Goal: Information Seeking & Learning: Find specific page/section

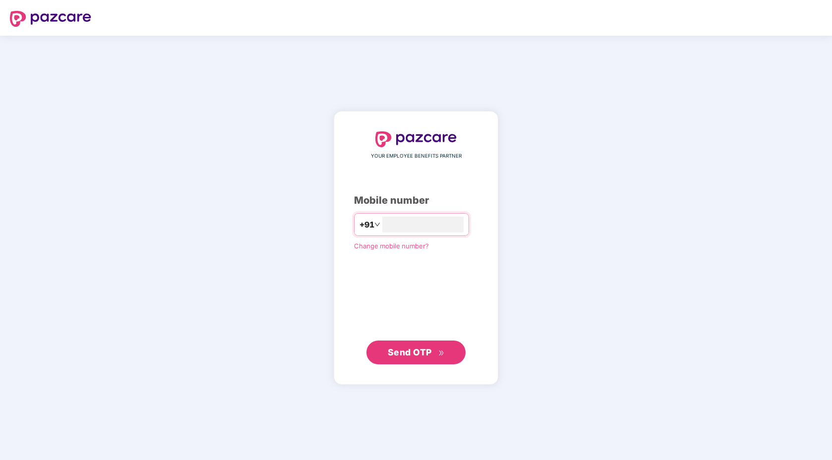
type input "**********"
click at [425, 343] on button "Send OTP" at bounding box center [415, 352] width 99 height 24
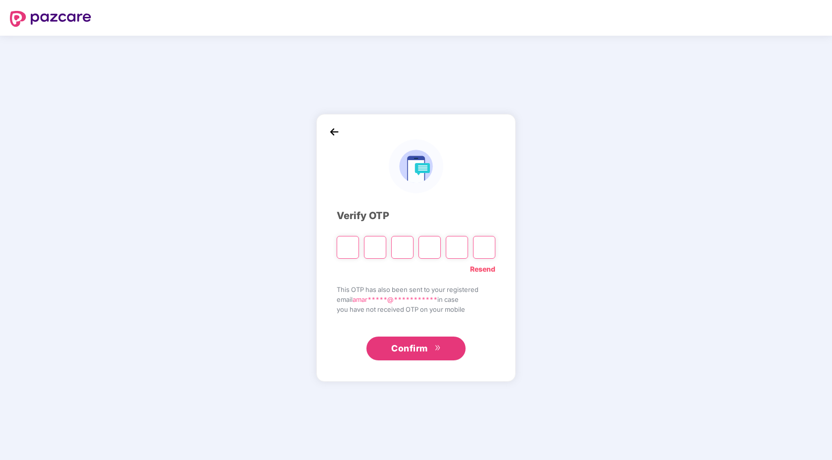
type input "*"
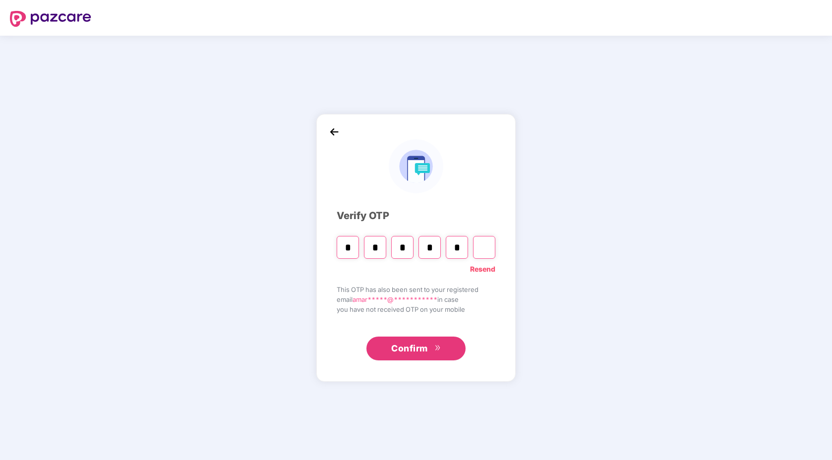
type input "*"
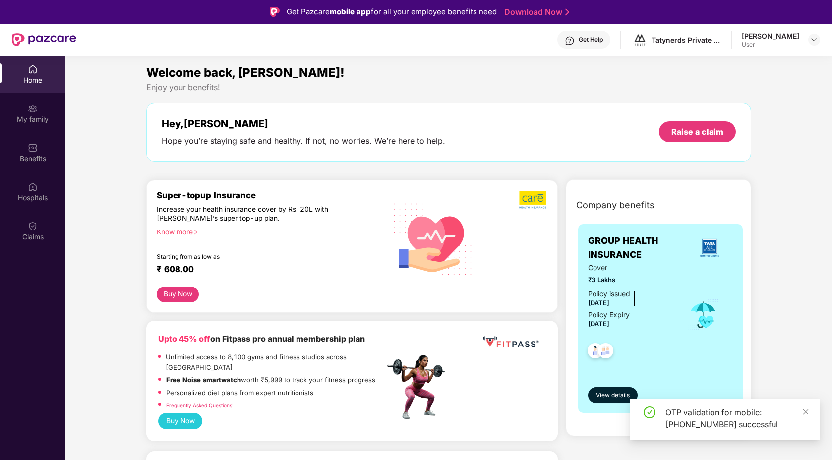
click at [38, 109] on div "My family" at bounding box center [32, 113] width 65 height 37
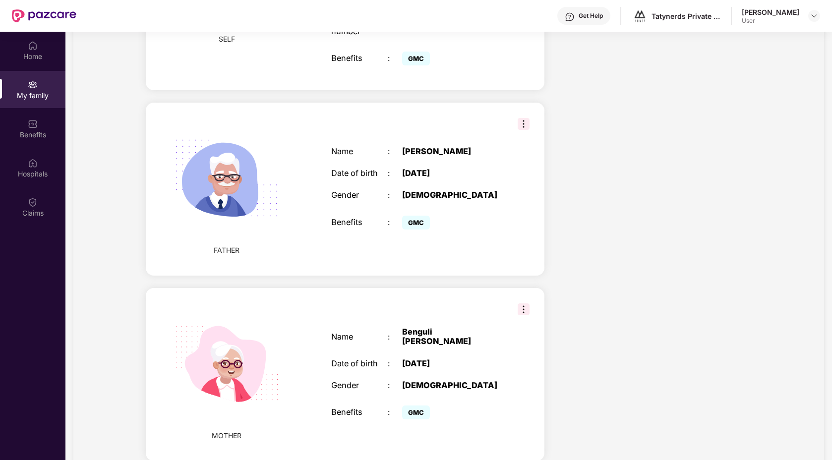
scroll to position [55, 0]
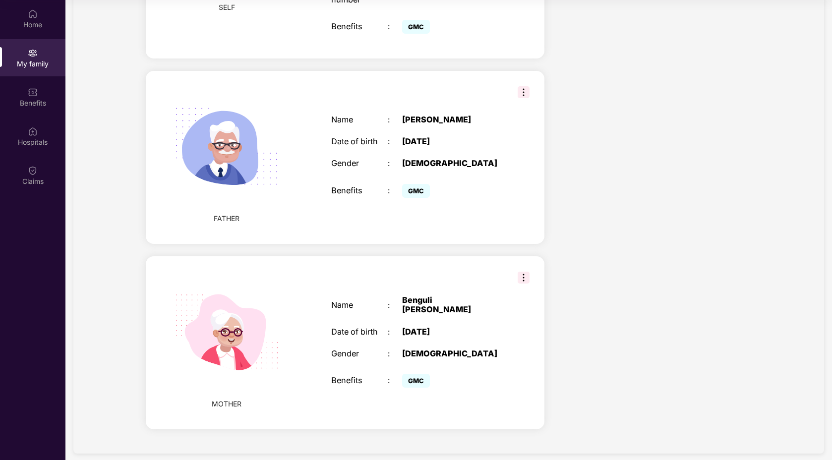
click at [415, 374] on span "GMC" at bounding box center [416, 381] width 28 height 14
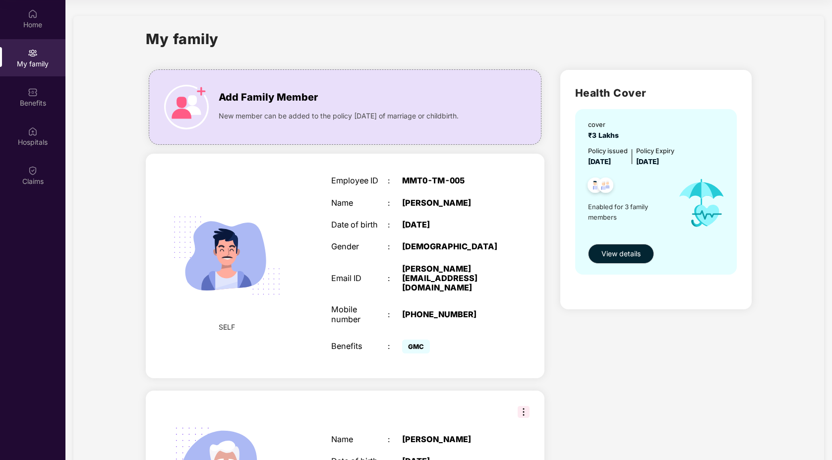
drag, startPoint x: 639, startPoint y: 158, endPoint x: 692, endPoint y: 161, distance: 53.1
click at [691, 161] on div "Policy issued [DATE] Policy Expiry [DATE]" at bounding box center [657, 156] width 138 height 21
click at [692, 161] on div "Policy issued [DATE] Policy Expiry [DATE]" at bounding box center [657, 156] width 138 height 21
click at [621, 250] on span "View details" at bounding box center [620, 253] width 39 height 11
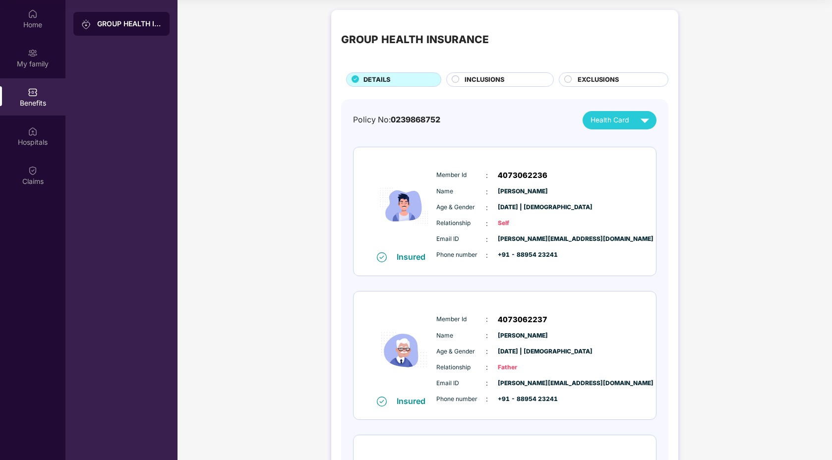
click at [484, 81] on span "INCLUSIONS" at bounding box center [484, 80] width 40 height 10
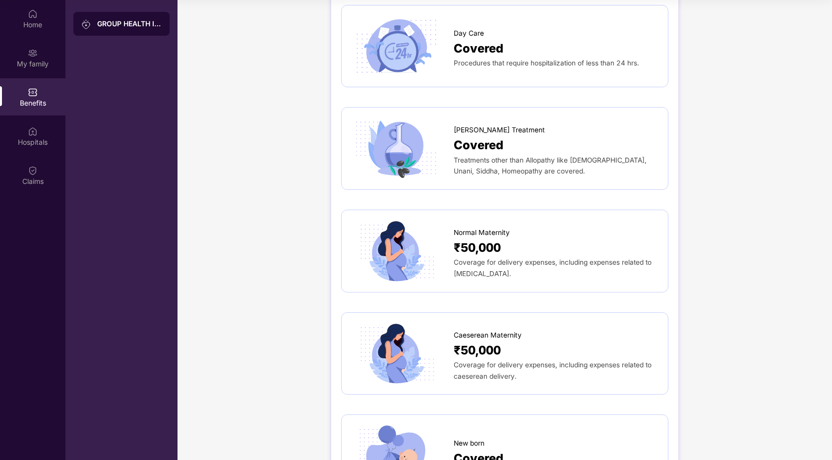
scroll to position [923, 0]
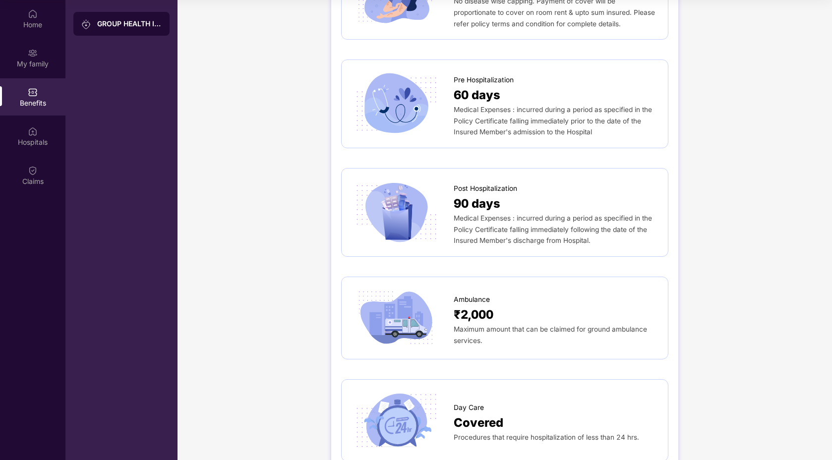
scroll to position [0, 0]
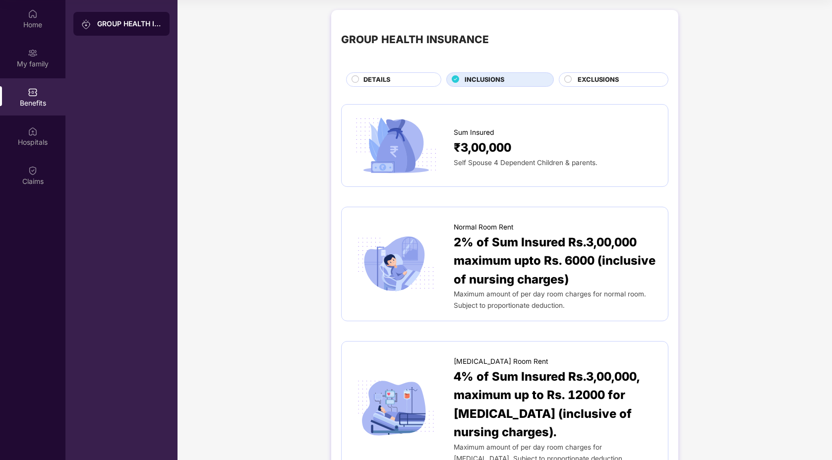
click at [584, 77] on span "EXCLUSIONS" at bounding box center [597, 80] width 41 height 10
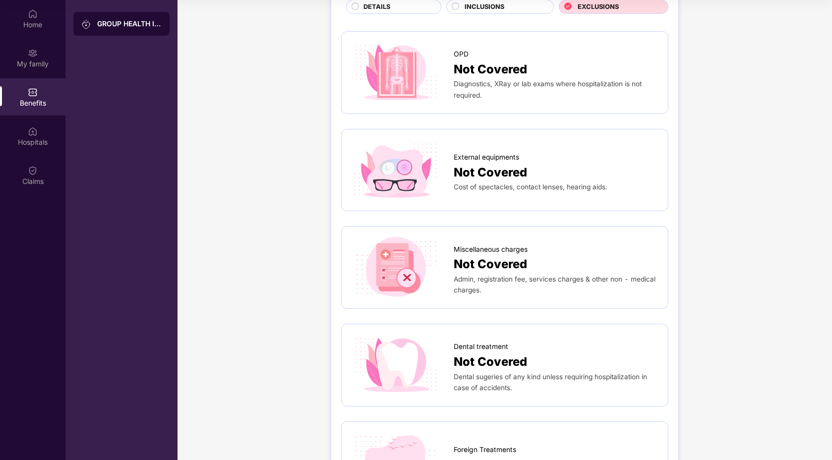
scroll to position [78, 0]
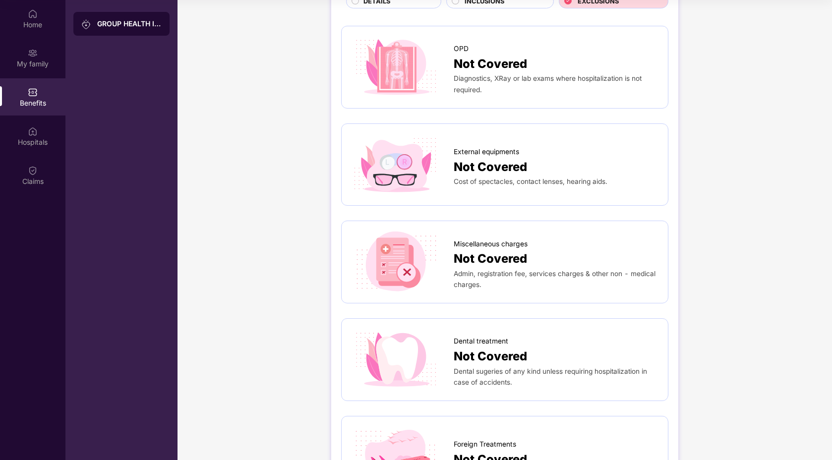
click at [451, 312] on div "OPD Not Covered Diagnostics, XRay or lab exams where hospitalization is not req…" at bounding box center [504, 465] width 327 height 888
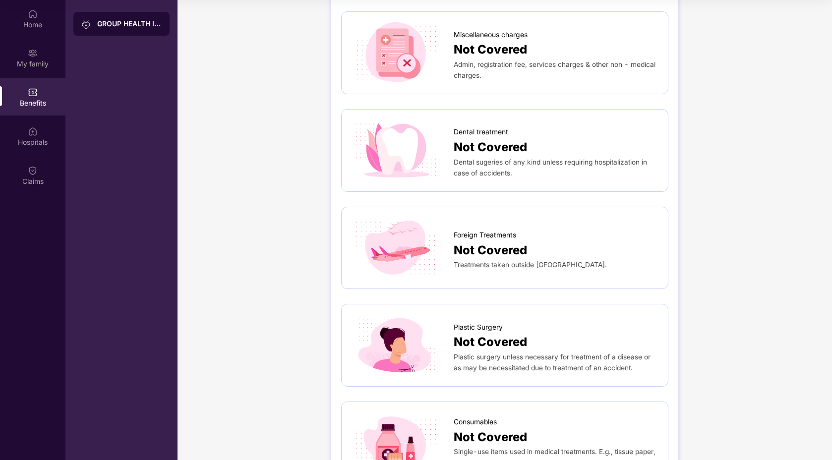
scroll to position [289, 0]
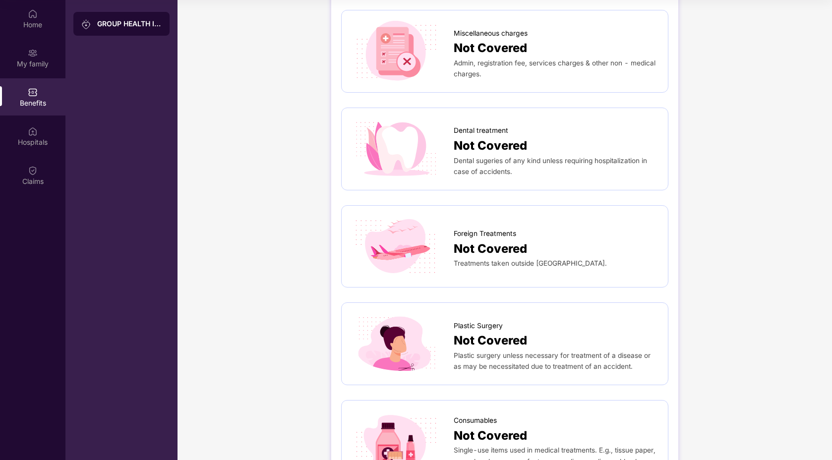
click at [455, 296] on div "OPD Not Covered Diagnostics, XRay or lab exams where hospitalization is not req…" at bounding box center [504, 254] width 327 height 888
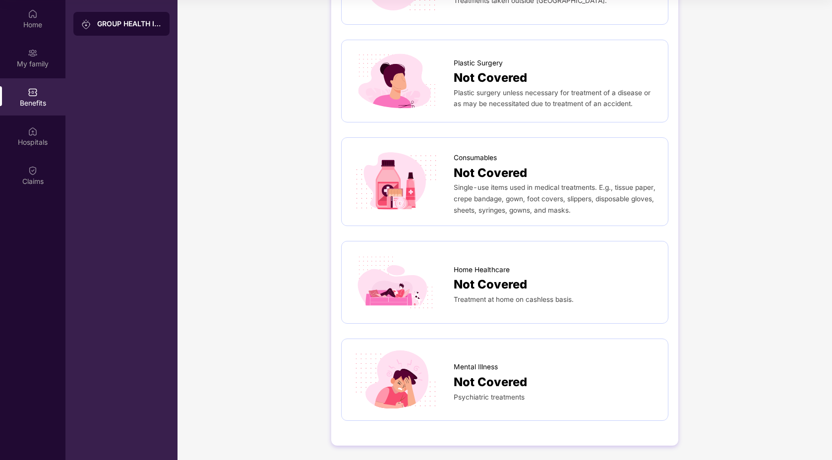
scroll to position [0, 0]
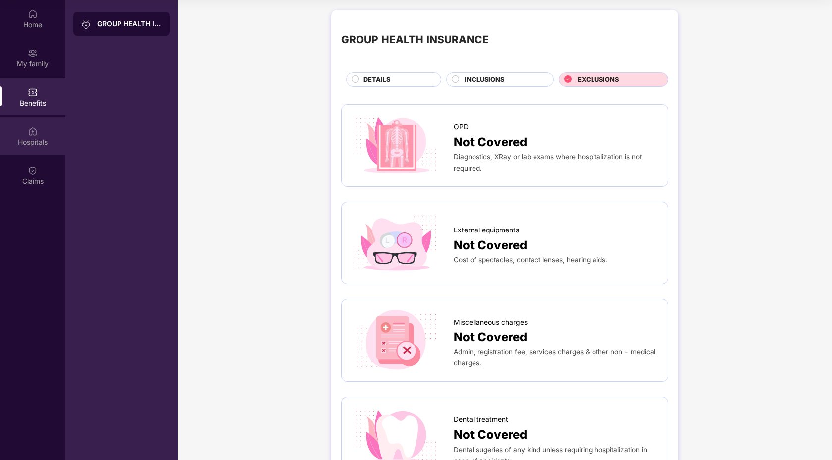
click at [26, 138] on div "Hospitals" at bounding box center [32, 142] width 65 height 10
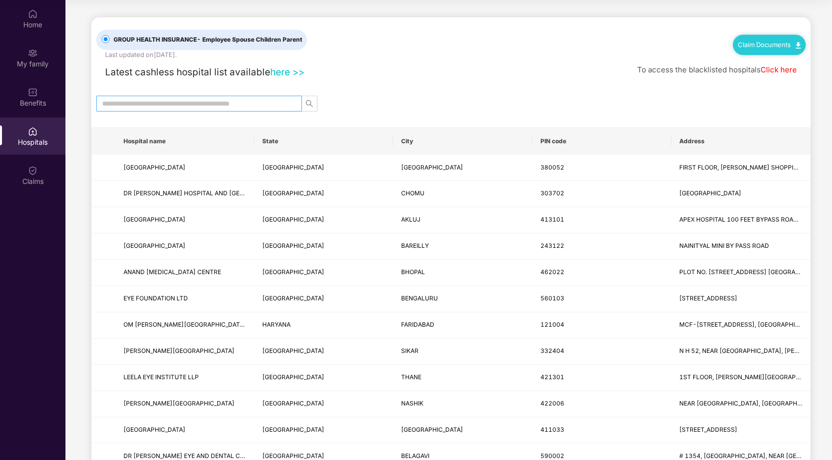
click at [123, 102] on input "text" at bounding box center [195, 103] width 186 height 11
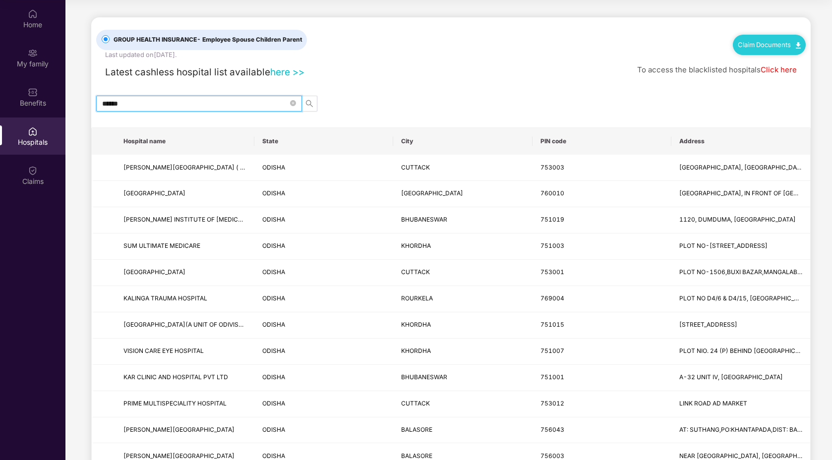
click at [118, 106] on input "******" at bounding box center [195, 103] width 186 height 11
type input "*******"
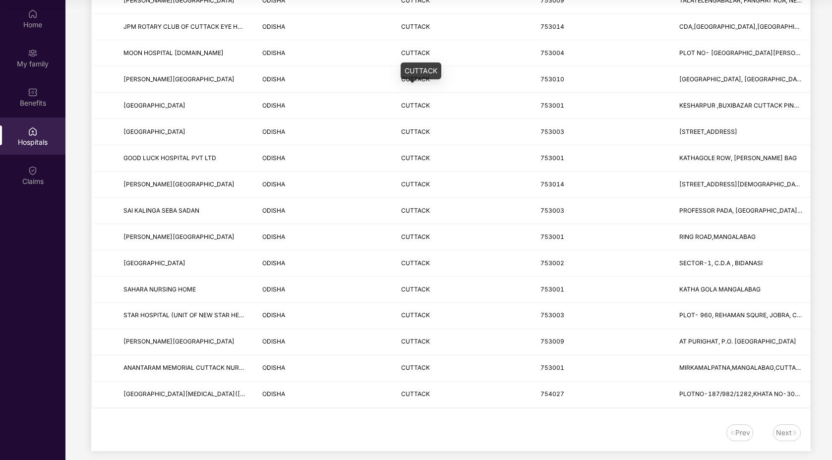
scroll to position [1017, 0]
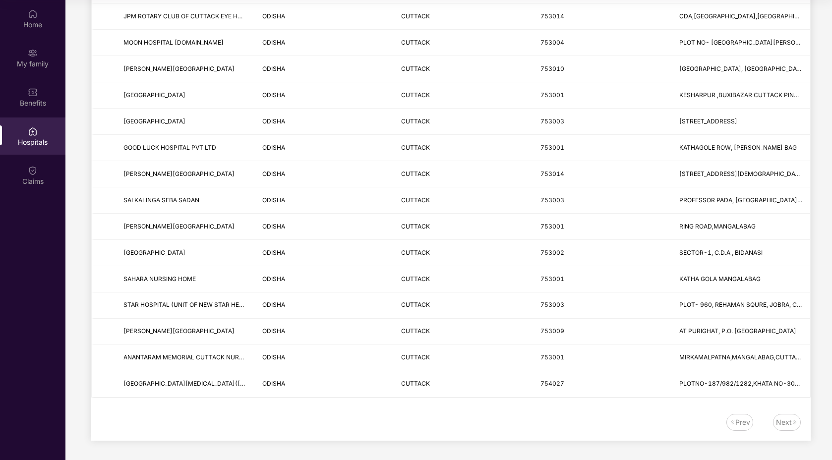
click at [783, 420] on div "Next" at bounding box center [784, 422] width 16 height 11
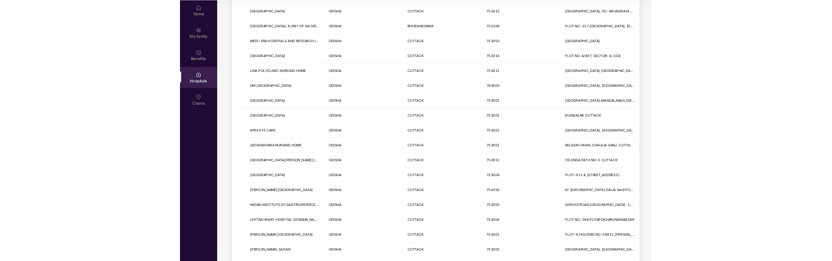
scroll to position [0, 0]
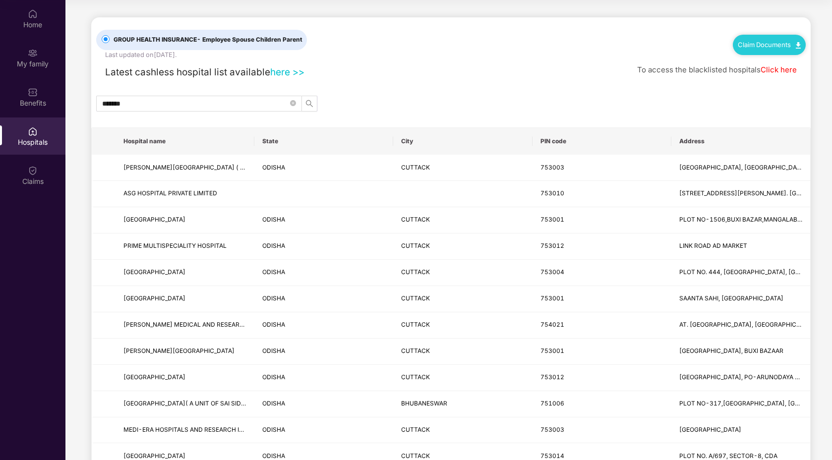
click at [741, 37] on div "Claim Documents" at bounding box center [768, 45] width 73 height 20
click at [752, 42] on link "Claim Documents" at bounding box center [768, 45] width 63 height 8
click at [753, 61] on link "Claim Form" at bounding box center [772, 62] width 64 height 21
click at [752, 44] on link "Claim Documents" at bounding box center [768, 45] width 63 height 8
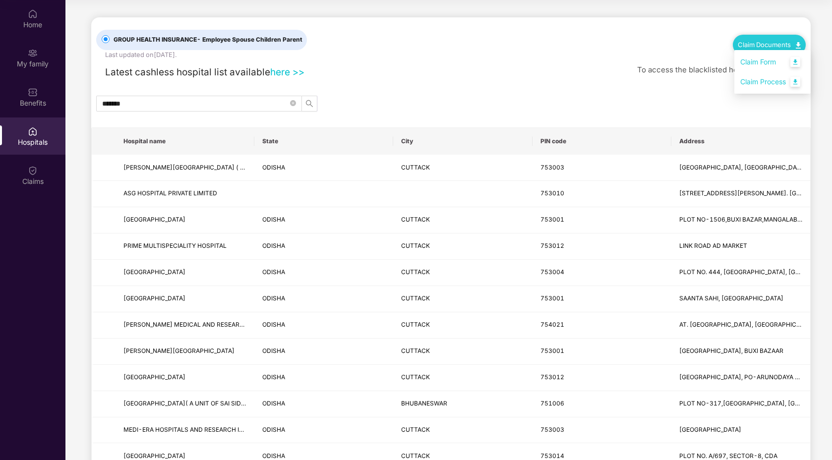
click at [755, 82] on link "Claim Process" at bounding box center [772, 81] width 64 height 21
click at [560, 55] on div "GROUP HEALTH INSURANCE - Employee Spouse Children Parent Last updated on [DATE]…" at bounding box center [450, 38] width 709 height 43
click at [113, 142] on th at bounding box center [104, 141] width 24 height 27
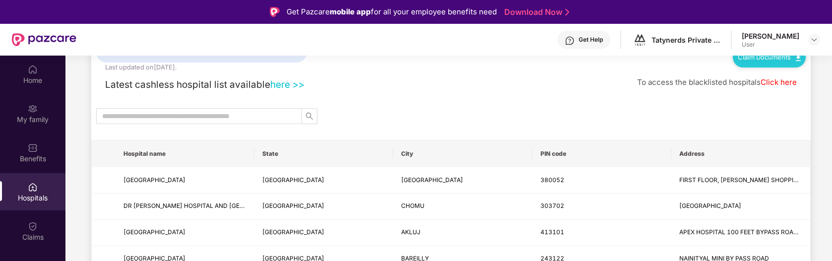
scroll to position [72, 0]
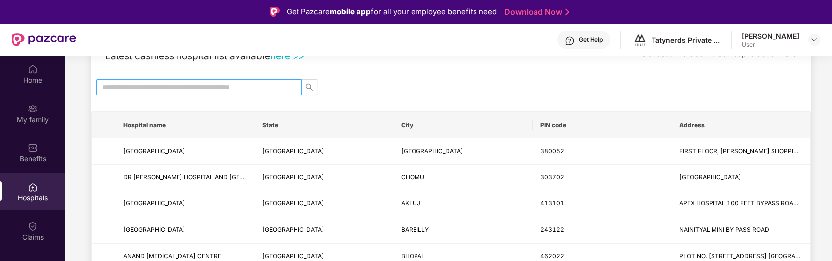
click at [140, 87] on input "text" at bounding box center [195, 87] width 186 height 11
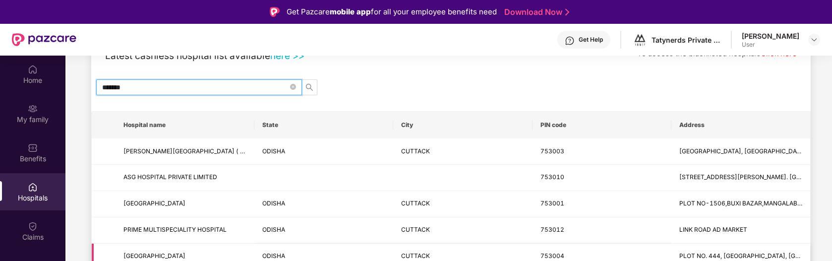
type input "*******"
click at [307, 87] on icon "search" at bounding box center [309, 87] width 8 height 8
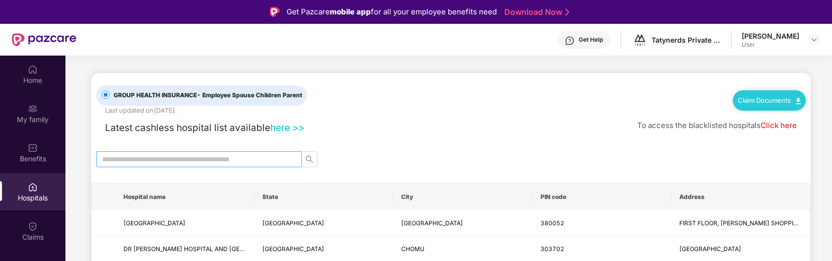
click at [127, 160] on input "text" at bounding box center [195, 159] width 186 height 11
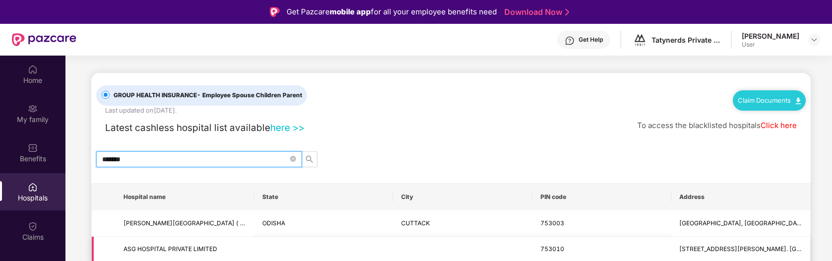
type input "*******"
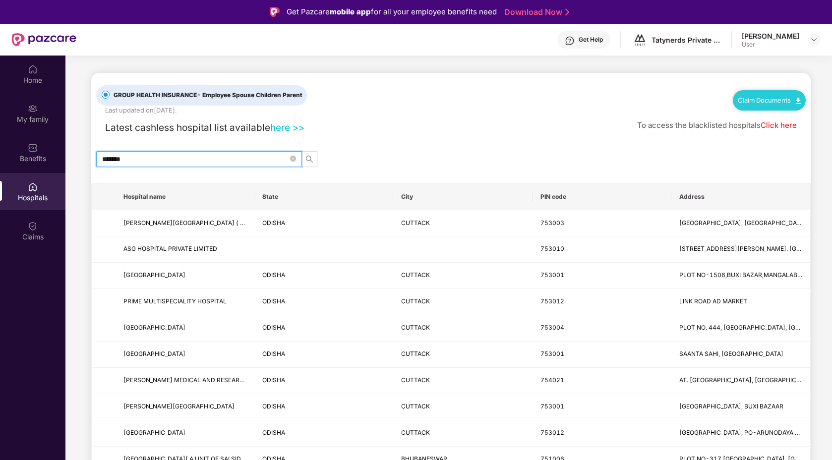
click at [752, 40] on div "[PERSON_NAME]" at bounding box center [769, 35] width 57 height 9
click at [773, 33] on div "[PERSON_NAME]" at bounding box center [769, 35] width 57 height 9
click at [818, 37] on div at bounding box center [814, 40] width 12 height 12
